Goal: Task Accomplishment & Management: Complete application form

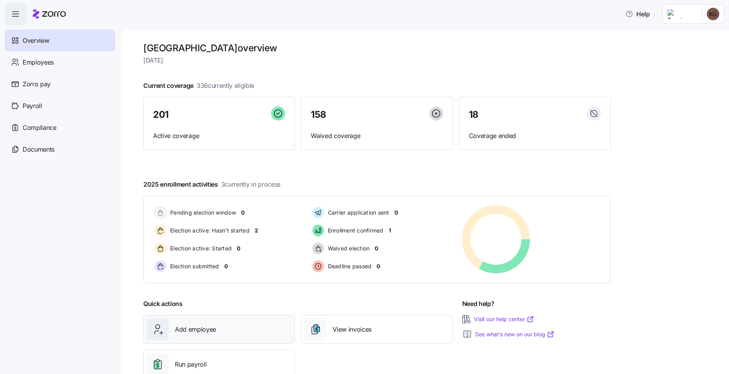
click at [204, 330] on span "Add employee" at bounding box center [195, 330] width 41 height 10
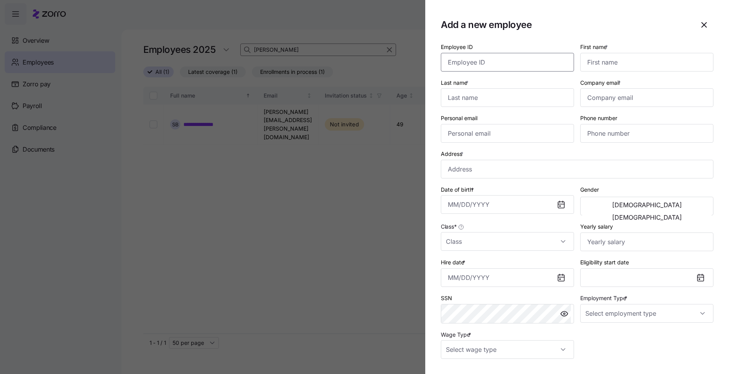
drag, startPoint x: 525, startPoint y: 63, endPoint x: 425, endPoint y: 69, distance: 99.8
click at [525, 63] on input "Employee ID" at bounding box center [507, 62] width 133 height 19
drag, startPoint x: 489, startPoint y: 47, endPoint x: 488, endPoint y: 54, distance: 6.7
click at [489, 53] on div "Employee ID" at bounding box center [507, 57] width 133 height 30
click at [487, 60] on input "Employee ID" at bounding box center [507, 62] width 133 height 19
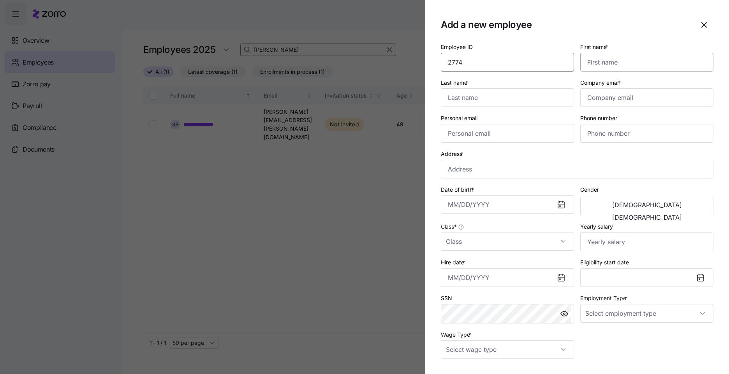
type input "2774"
click at [606, 63] on input "First name *" at bounding box center [646, 62] width 133 height 19
type input "[PERSON_NAME]"
type input "Back"
type input "[PERSON_NAME][EMAIL_ADDRESS][DOMAIN_NAME]"
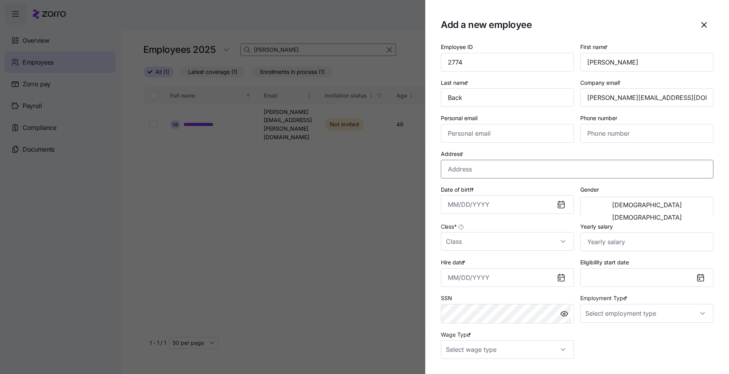
click at [457, 169] on input "Address *" at bounding box center [577, 169] width 272 height 19
type input "[STREET_ADDRESS]"
click at [453, 206] on input "Date of birth *" at bounding box center [507, 204] width 133 height 19
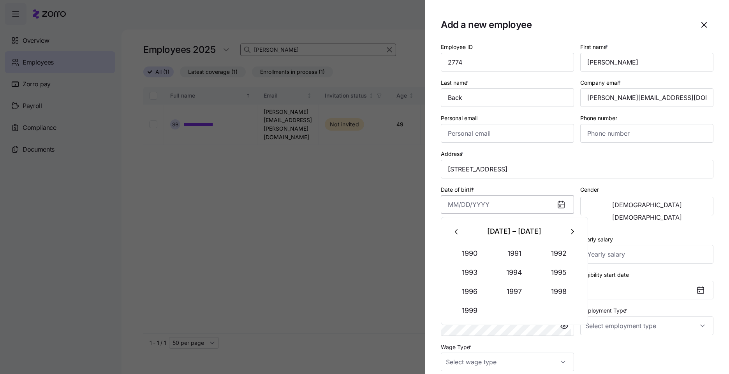
click at [457, 199] on input "Date of birth *" at bounding box center [507, 204] width 133 height 19
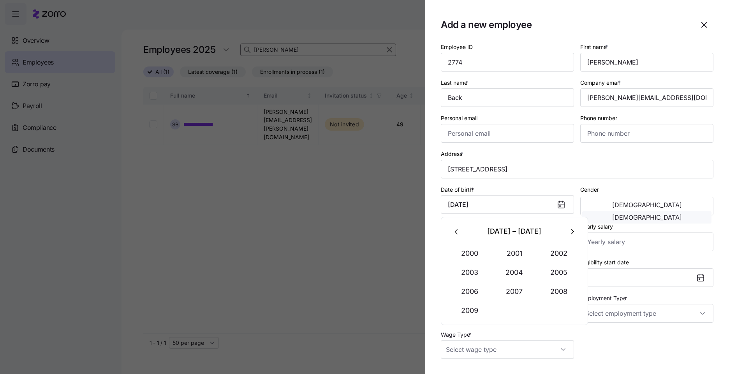
type input "[DATE]"
click at [671, 214] on span "[DEMOGRAPHIC_DATA]" at bounding box center [647, 217] width 70 height 6
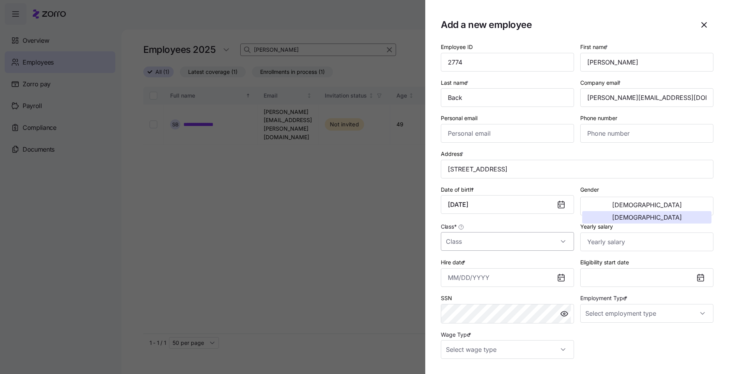
click at [495, 244] on input "Class *" at bounding box center [507, 241] width 133 height 19
click at [490, 263] on div "IN" at bounding box center [506, 265] width 124 height 16
type input "IN"
click at [431, 278] on section "Add a new employee Employee ID 2774 First name * [PERSON_NAME] Last name * Back…" at bounding box center [577, 187] width 304 height 374
click at [449, 278] on input "Hire date *" at bounding box center [507, 278] width 133 height 19
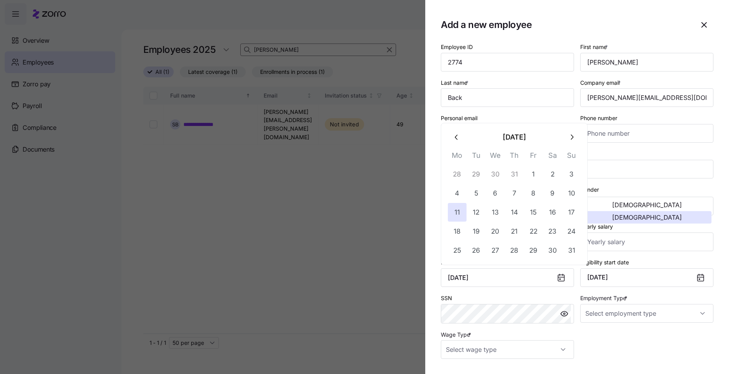
type input "[DATE]"
click at [668, 352] on div "Employee ID 2774 First name * [PERSON_NAME] Last name * Back Company email * [P…" at bounding box center [577, 200] width 279 height 323
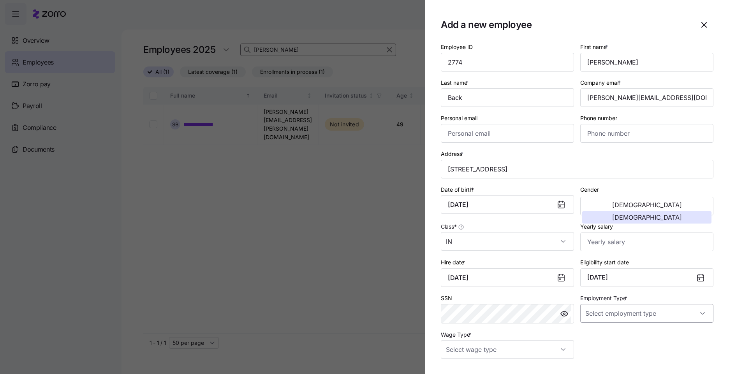
click at [636, 321] on input "Employment Type *" at bounding box center [646, 313] width 133 height 19
click at [623, 336] on div "Full Time" at bounding box center [642, 337] width 124 height 16
type input "Full Time"
click at [511, 342] on input "Wage Type *" at bounding box center [507, 350] width 133 height 19
click at [506, 332] on div "Hourly" at bounding box center [506, 326] width 124 height 16
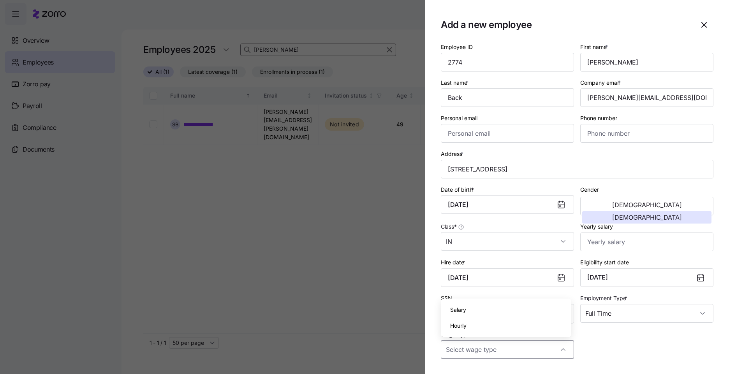
type input "Hourly"
click at [663, 360] on div "Employee ID 2774 First name * [PERSON_NAME] Last name * Back Company email * [P…" at bounding box center [577, 232] width 272 height 381
click at [600, 128] on input "Phone number" at bounding box center [646, 133] width 133 height 19
type input "[PHONE_NUMBER]"
click at [657, 342] on div "Employee ID 2774 First name * [PERSON_NAME] Last name * Back Company email * [P…" at bounding box center [577, 200] width 279 height 323
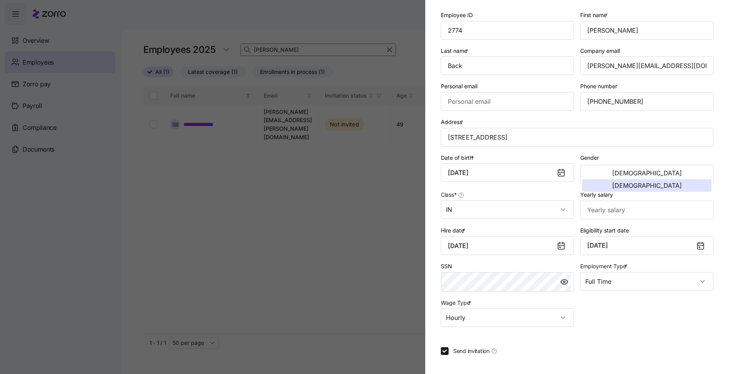
scroll to position [64, 0]
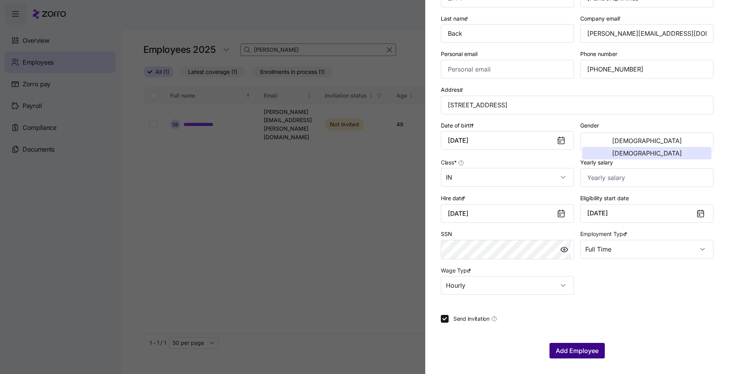
click at [567, 348] on span "Add Employee" at bounding box center [576, 350] width 43 height 9
